Goal: Task Accomplishment & Management: Use online tool/utility

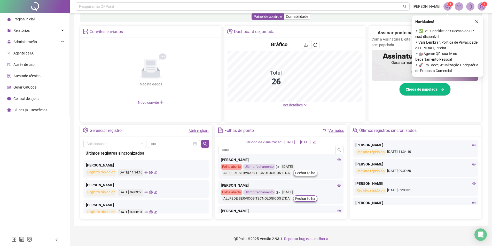
scroll to position [90, 0]
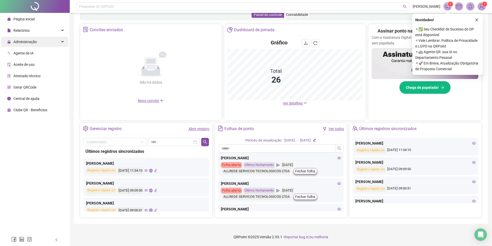
click at [19, 43] on span "Administração" at bounding box center [25, 42] width 24 height 4
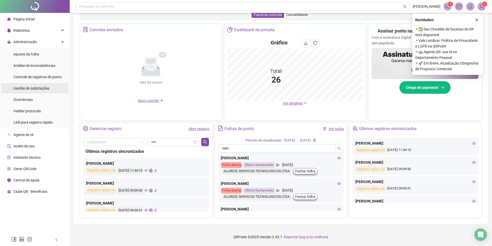
click at [33, 87] on span "Gestão de solicitações" at bounding box center [31, 88] width 36 height 4
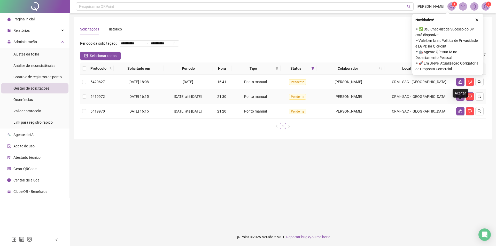
click at [459, 99] on icon "like" at bounding box center [460, 97] width 4 height 4
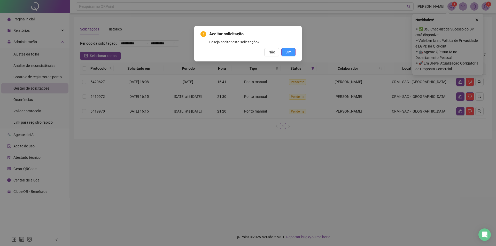
click at [289, 55] on span "Sim" at bounding box center [288, 52] width 6 height 6
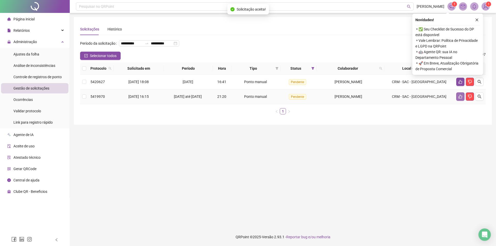
click at [460, 99] on icon "like" at bounding box center [460, 97] width 4 height 4
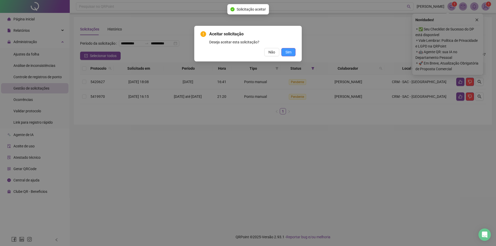
click at [294, 55] on button "Sim" at bounding box center [288, 52] width 14 height 8
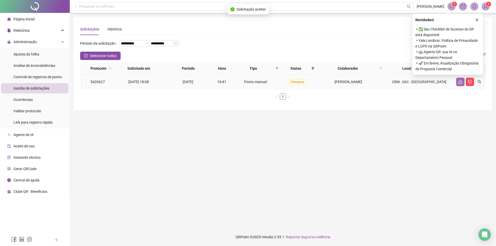
click at [460, 84] on icon "like" at bounding box center [460, 82] width 4 height 4
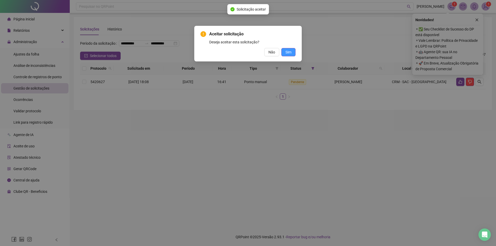
click at [284, 51] on button "Sim" at bounding box center [288, 52] width 14 height 8
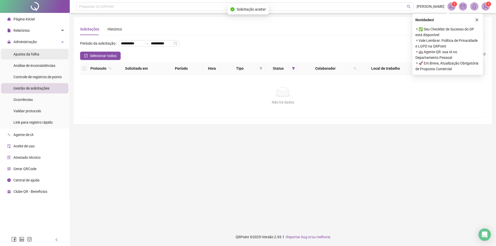
click at [25, 54] on span "Ajustes da folha" at bounding box center [26, 54] width 26 height 4
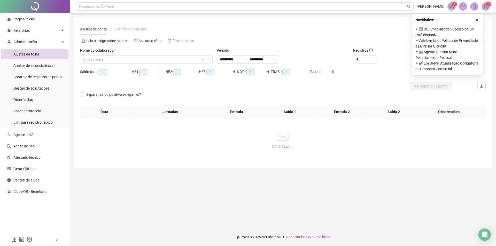
click at [136, 64] on div "Nome do colaborador Colaborador" at bounding box center [146, 58] width 137 height 20
click at [133, 60] on input "search" at bounding box center [144, 60] width 122 height 8
type input "**********"
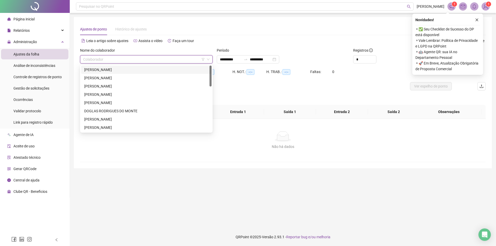
click at [120, 71] on div "[PERSON_NAME]" at bounding box center [146, 70] width 124 height 6
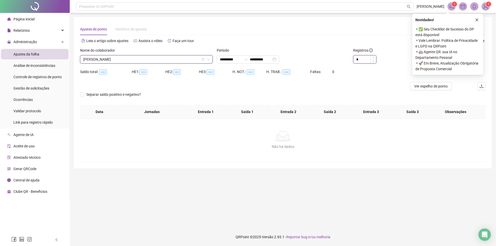
click at [372, 56] on span "Increase Value" at bounding box center [373, 58] width 6 height 4
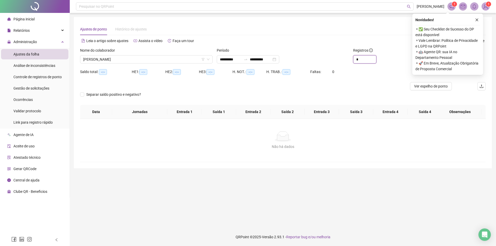
click at [376, 56] on span "Increase Value" at bounding box center [376, 58] width 0 height 4
click at [371, 55] on div "Registros" at bounding box center [385, 52] width 64 height 8
type input "**"
click at [373, 57] on icon "up" at bounding box center [374, 58] width 2 height 2
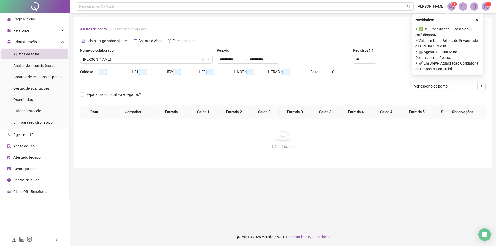
drag, startPoint x: 479, startPoint y: 20, endPoint x: 472, endPoint y: 21, distance: 7.1
click at [479, 20] on button "button" at bounding box center [477, 20] width 6 height 6
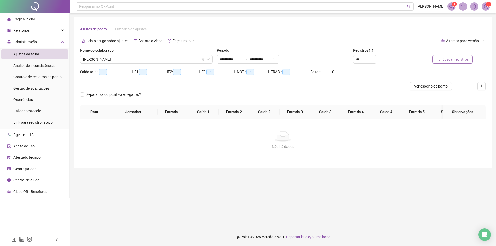
click at [448, 57] on span "Buscar registros" at bounding box center [455, 60] width 26 height 6
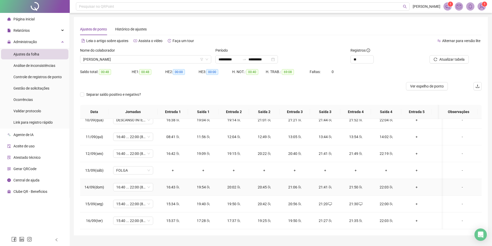
scroll to position [12, 0]
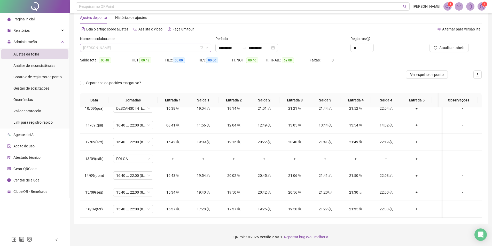
click at [138, 49] on span "[PERSON_NAME]" at bounding box center [145, 48] width 125 height 8
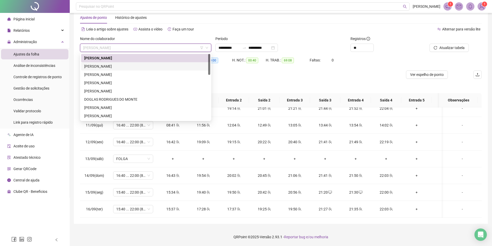
click at [120, 66] on div "[PERSON_NAME]" at bounding box center [145, 67] width 123 height 6
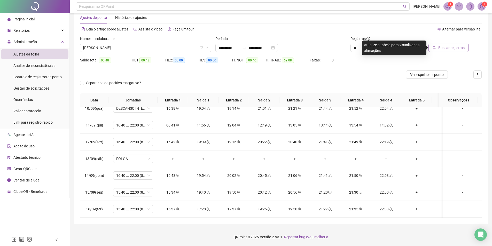
click at [453, 47] on span "Buscar registros" at bounding box center [451, 48] width 26 height 6
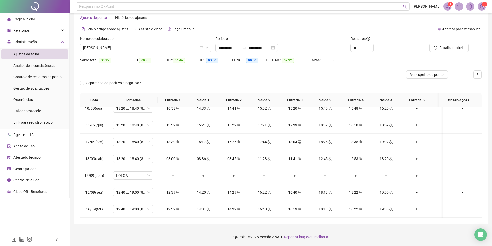
click at [255, 43] on div "Período" at bounding box center [280, 40] width 131 height 8
click at [255, 46] on input "**********" at bounding box center [260, 48] width 22 height 6
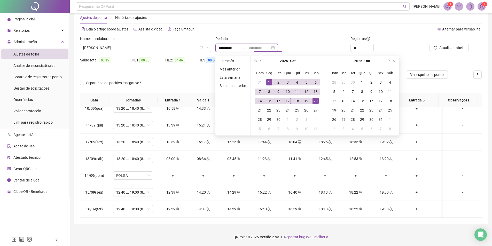
type input "**********"
click at [315, 102] on div "20" at bounding box center [316, 101] width 6 height 6
type input "**********"
click at [268, 82] on div "1" at bounding box center [269, 82] width 6 height 6
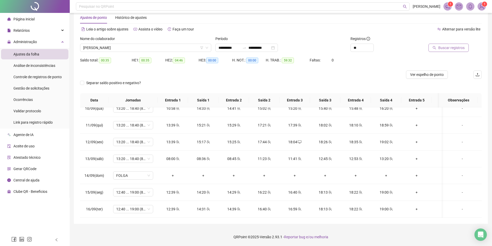
click at [456, 47] on span "Buscar registros" at bounding box center [451, 48] width 26 height 6
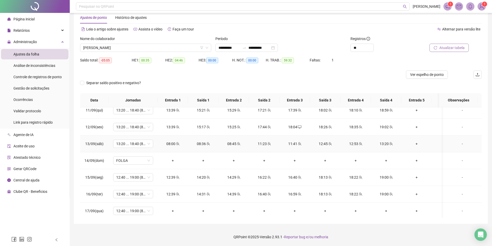
scroll to position [179, 0]
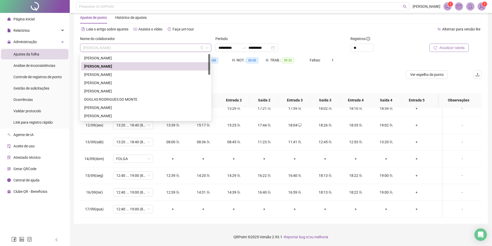
click at [165, 50] on span "[PERSON_NAME]" at bounding box center [145, 48] width 125 height 8
drag, startPoint x: 101, startPoint y: 95, endPoint x: 353, endPoint y: 76, distance: 253.1
click at [101, 94] on div "[PERSON_NAME]" at bounding box center [145, 91] width 129 height 8
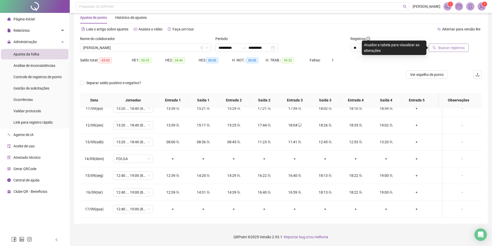
click at [458, 52] on button "Buscar registros" at bounding box center [449, 48] width 40 height 8
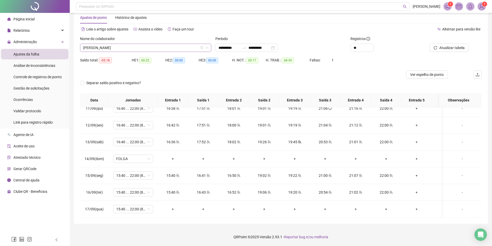
click at [130, 47] on span "[PERSON_NAME]" at bounding box center [145, 48] width 125 height 8
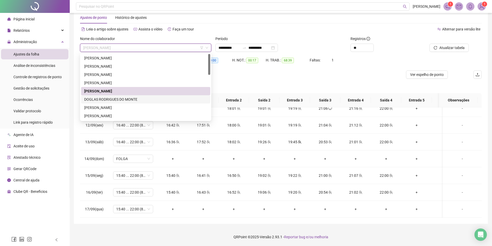
click at [104, 100] on div "DOGLAS RODRIGUES DO MONTE" at bounding box center [145, 100] width 123 height 6
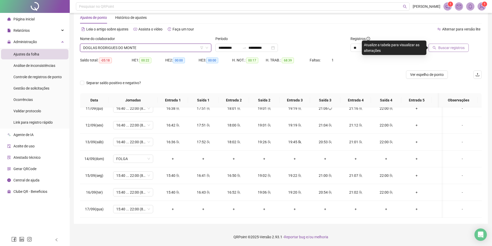
click at [445, 50] on span "Buscar registros" at bounding box center [451, 48] width 26 height 6
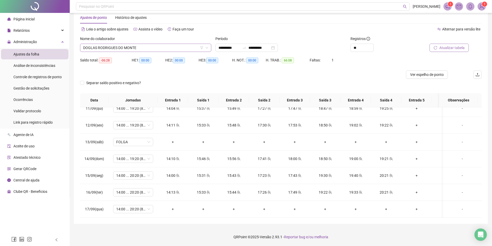
click at [132, 50] on span "DOGLAS RODRIGUES DO MONTE" at bounding box center [145, 48] width 125 height 8
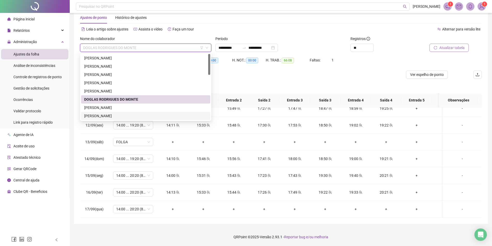
click at [119, 112] on div "[PERSON_NAME]" at bounding box center [145, 116] width 129 height 8
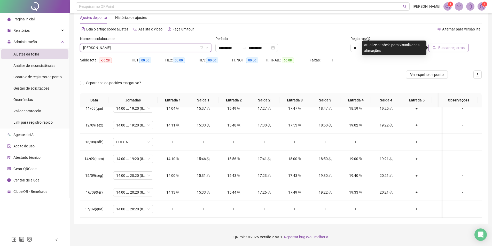
click at [447, 48] on span "Buscar registros" at bounding box center [451, 48] width 26 height 6
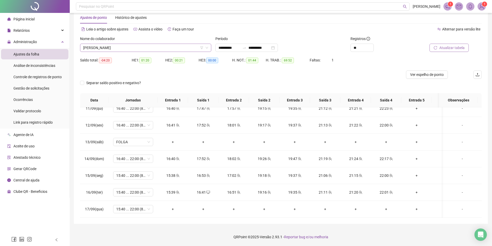
click at [138, 47] on span "[PERSON_NAME]" at bounding box center [145, 48] width 125 height 8
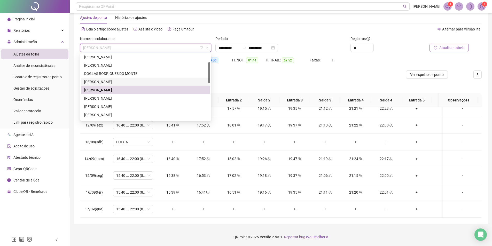
scroll to position [52, 0]
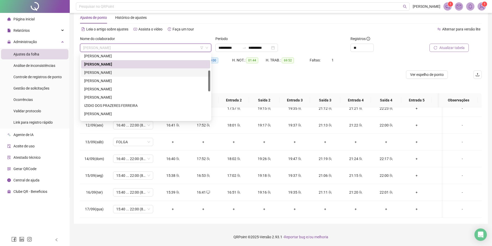
click at [114, 76] on div "[PERSON_NAME]" at bounding box center [145, 72] width 129 height 8
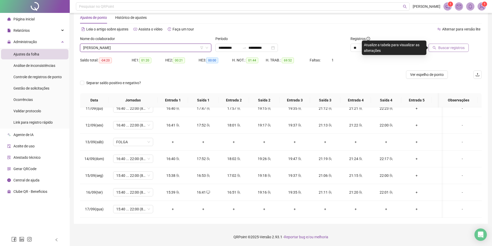
click at [455, 50] on span "Buscar registros" at bounding box center [451, 48] width 26 height 6
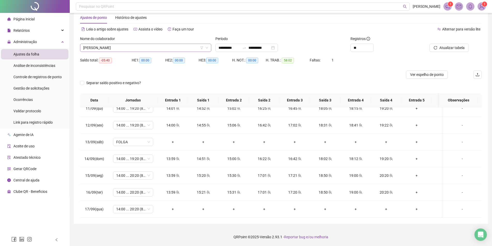
click at [119, 46] on span "[PERSON_NAME]" at bounding box center [145, 48] width 125 height 8
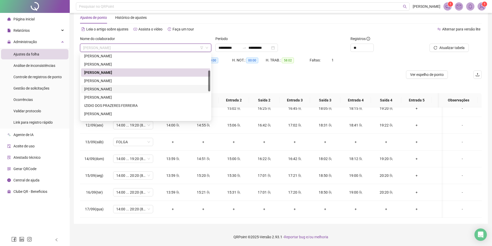
click at [123, 88] on div "[PERSON_NAME]" at bounding box center [145, 89] width 123 height 6
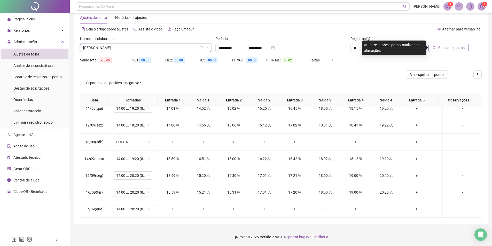
click at [440, 47] on span "Buscar registros" at bounding box center [451, 48] width 26 height 6
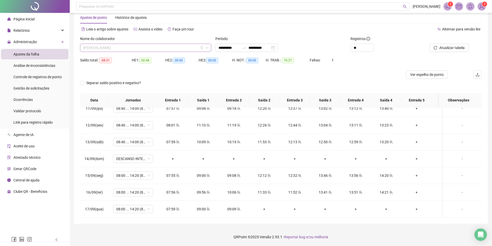
click at [127, 48] on span "[PERSON_NAME]" at bounding box center [145, 48] width 125 height 8
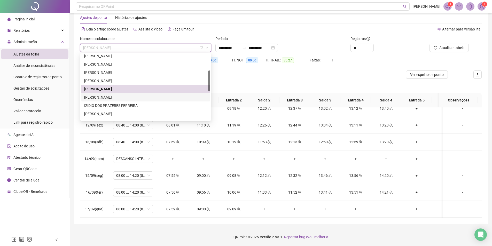
click at [118, 99] on div "[PERSON_NAME]" at bounding box center [145, 98] width 123 height 6
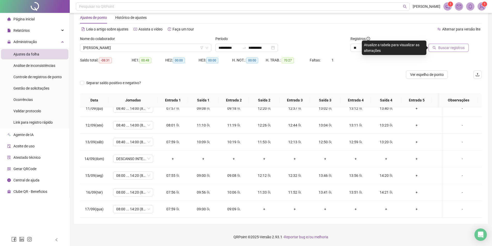
click at [450, 45] on span "Buscar registros" at bounding box center [451, 48] width 26 height 6
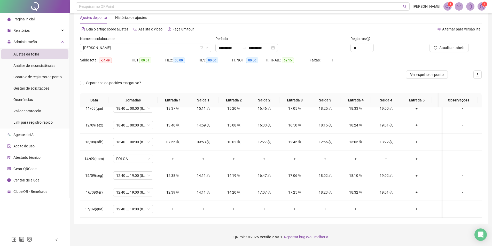
click at [131, 52] on div "Nome do colaborador [PERSON_NAME]" at bounding box center [145, 46] width 135 height 20
click at [129, 48] on span "[PERSON_NAME]" at bounding box center [145, 48] width 125 height 8
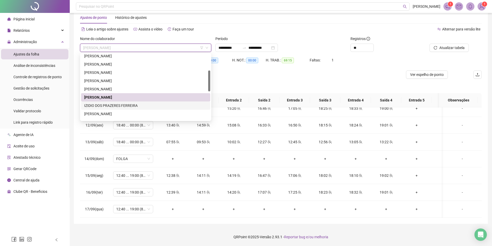
click at [112, 105] on div "IZIDIO DOS PRAZERES FERREIRA" at bounding box center [145, 106] width 123 height 6
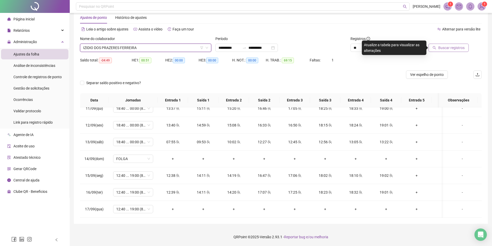
click at [453, 49] on span "Buscar registros" at bounding box center [451, 48] width 26 height 6
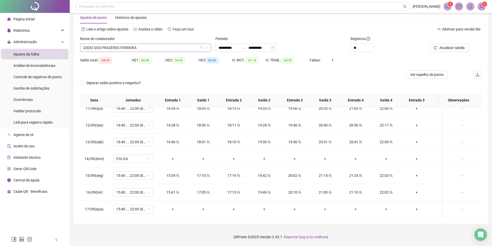
click at [126, 48] on span "IZIDIO DOS PRAZERES FERREIRA" at bounding box center [145, 48] width 125 height 8
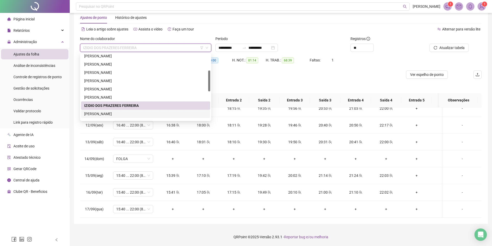
click at [107, 113] on div "[PERSON_NAME]" at bounding box center [145, 114] width 123 height 6
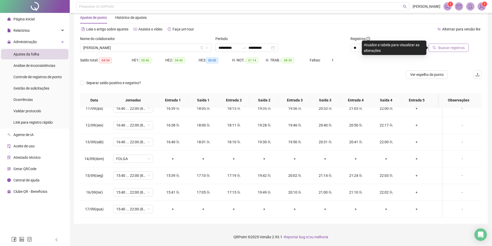
click at [450, 48] on span "Buscar registros" at bounding box center [451, 48] width 26 height 6
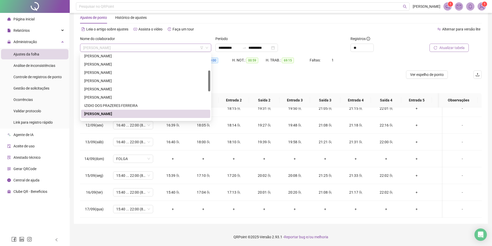
click at [129, 49] on span "[PERSON_NAME]" at bounding box center [145, 48] width 125 height 8
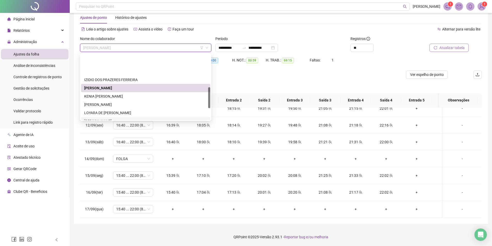
scroll to position [103, 0]
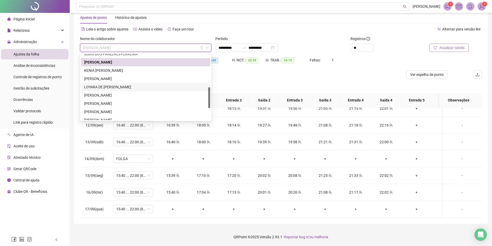
click at [112, 86] on div "LOYARA DE [PERSON_NAME]" at bounding box center [145, 87] width 123 height 6
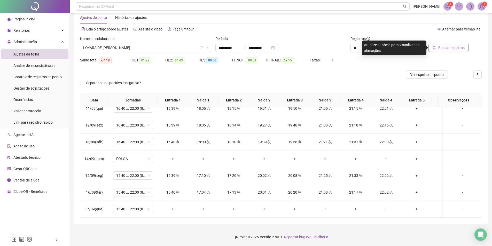
click at [444, 52] on div "Buscar registros" at bounding box center [450, 46] width 68 height 20
click at [444, 48] on span "Buscar registros" at bounding box center [451, 48] width 26 height 6
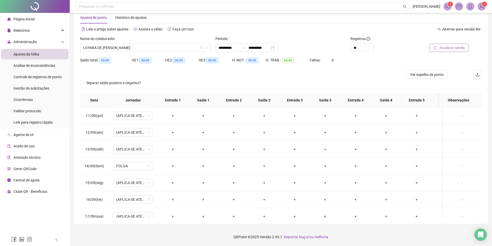
scroll to position [179, 0]
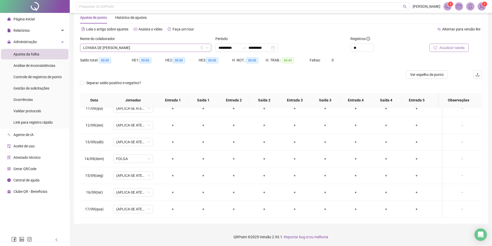
click at [122, 48] on span "LOYARA DE [PERSON_NAME]" at bounding box center [145, 48] width 125 height 8
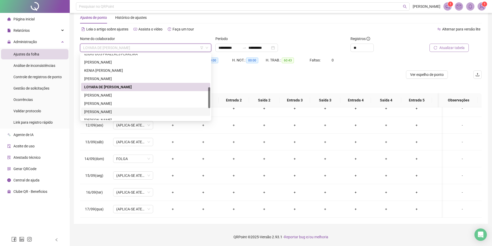
click at [105, 113] on div "[PERSON_NAME]" at bounding box center [145, 112] width 123 height 6
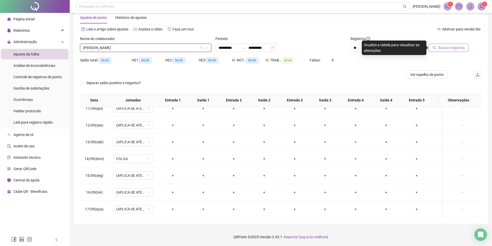
click at [443, 48] on span "Buscar registros" at bounding box center [451, 48] width 26 height 6
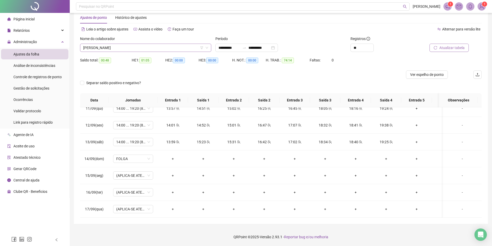
click at [122, 51] on span "[PERSON_NAME]" at bounding box center [145, 48] width 125 height 8
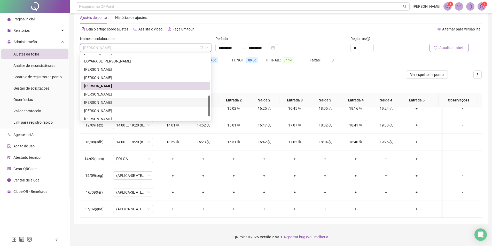
scroll to position [141, 0]
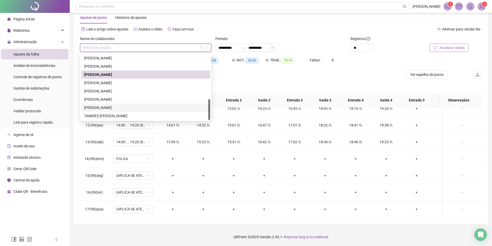
click at [118, 106] on div "[PERSON_NAME]" at bounding box center [145, 108] width 123 height 6
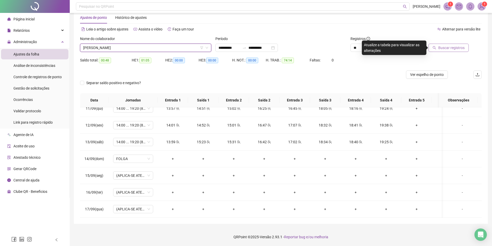
click at [452, 50] on span "Buscar registros" at bounding box center [451, 48] width 26 height 6
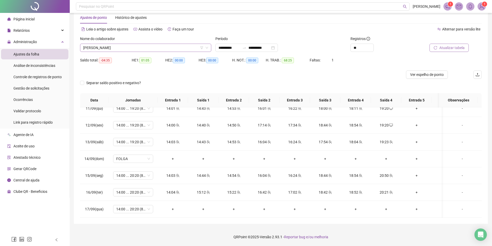
click at [111, 46] on span "[PERSON_NAME]" at bounding box center [145, 48] width 125 height 8
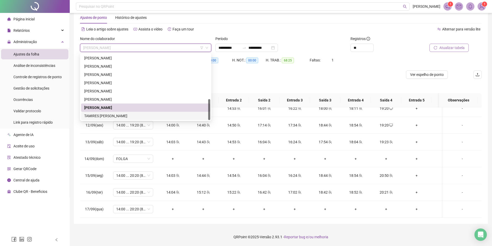
click at [100, 115] on div "TAMIRES [PERSON_NAME]" at bounding box center [145, 116] width 123 height 6
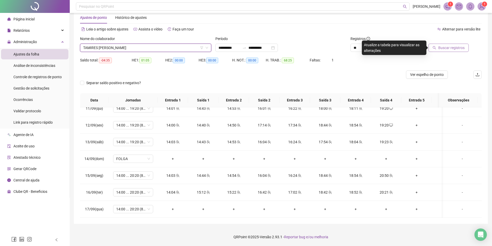
click at [450, 49] on span "Buscar registros" at bounding box center [451, 48] width 26 height 6
